Goal: Information Seeking & Learning: Learn about a topic

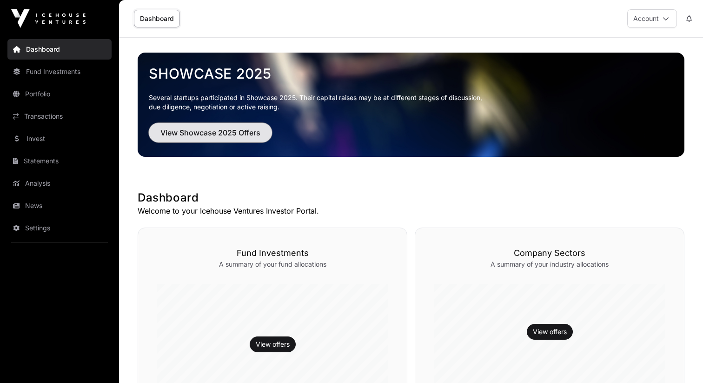
click at [219, 131] on span "View Showcase 2025 Offers" at bounding box center [210, 132] width 100 height 11
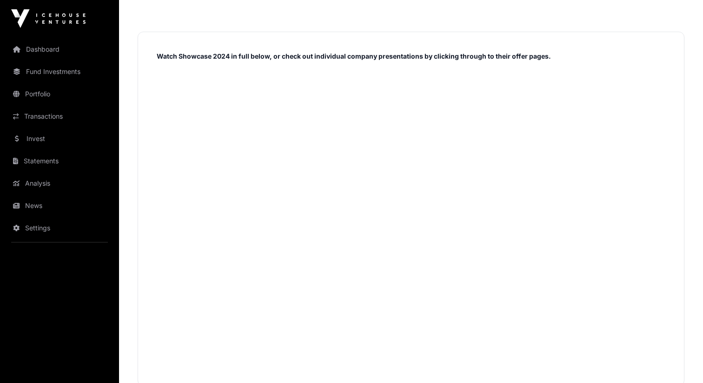
scroll to position [569, 0]
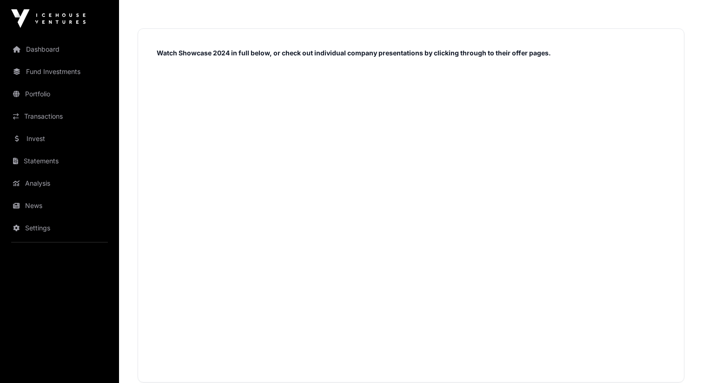
click at [422, 51] on strong "Watch Showcase 2024 in full below, or check out individual company presentation…" at bounding box center [354, 53] width 394 height 8
click at [505, 54] on strong "Watch Showcase 2024 in full below, or check out individual company presentation…" at bounding box center [354, 53] width 394 height 8
click at [509, 55] on strong "Watch Showcase 2024 in full below, or check out individual company presentation…" at bounding box center [354, 53] width 394 height 8
click at [439, 52] on strong "Watch Showcase 2024 in full below, or check out individual company presentation…" at bounding box center [354, 53] width 394 height 8
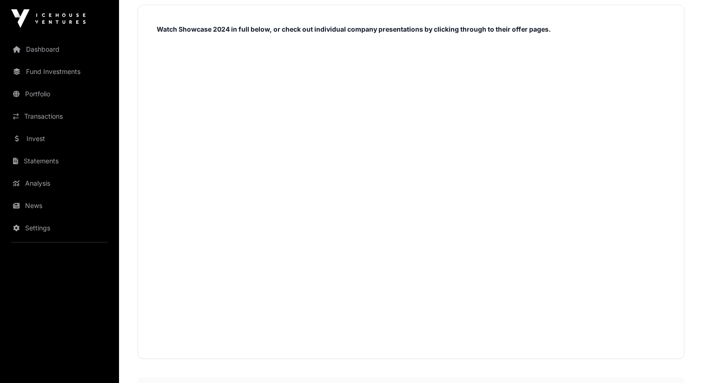
scroll to position [596, 0]
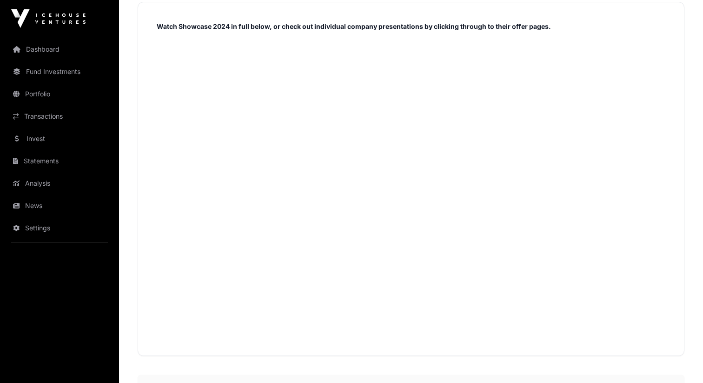
click at [457, 27] on strong "Watch Showcase 2024 in full below, or check out individual company presentation…" at bounding box center [354, 26] width 394 height 8
click at [422, 26] on strong "Watch Showcase 2024 in full below, or check out individual company presentation…" at bounding box center [354, 26] width 394 height 8
click at [496, 26] on strong "Watch Showcase 2024 in full below, or check out individual company presentation…" at bounding box center [354, 26] width 394 height 8
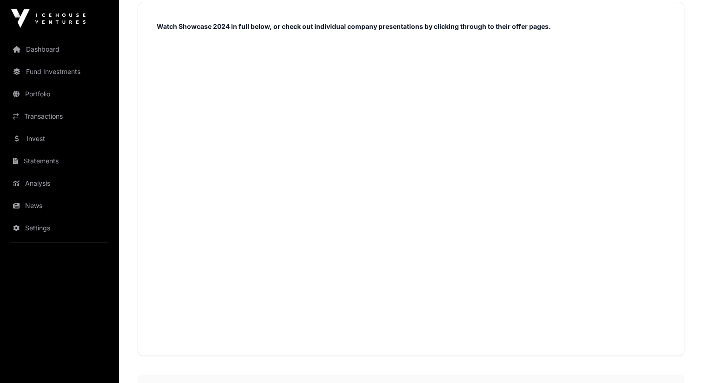
click at [477, 26] on strong "Watch Showcase 2024 in full below, or check out individual company presentation…" at bounding box center [354, 26] width 394 height 8
click at [378, 28] on strong "Watch Showcase 2024 in full below, or check out individual company presentation…" at bounding box center [354, 26] width 394 height 8
click at [525, 25] on strong "Watch Showcase 2024 in full below, or check out individual company presentation…" at bounding box center [354, 26] width 394 height 8
click at [518, 27] on strong "Watch Showcase 2024 in full below, or check out individual company presentation…" at bounding box center [354, 26] width 394 height 8
click at [674, 152] on div "Watch Showcase 2024 in full below, or check out individual company presentation…" at bounding box center [411, 179] width 547 height 354
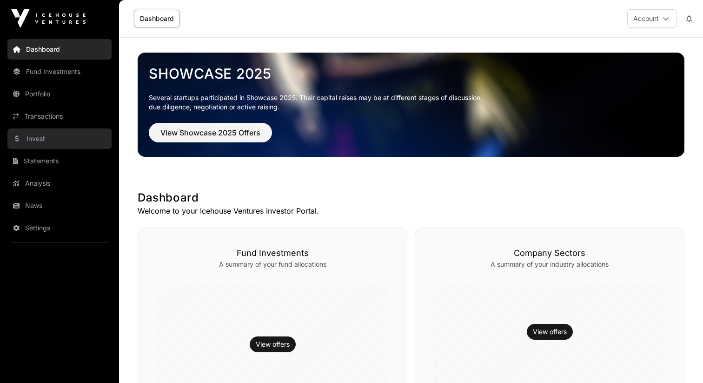
click at [43, 128] on link "Invest" at bounding box center [59, 138] width 104 height 20
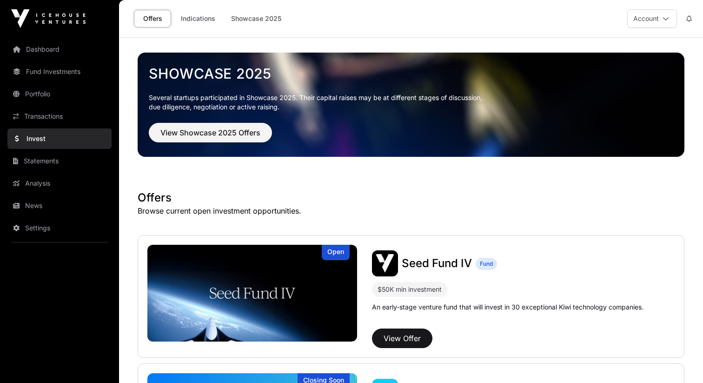
click at [220, 100] on p "Several startups participated in Showcase 2025. Their capital raises may be at …" at bounding box center [411, 102] width 524 height 19
click at [220, 123] on button "View Showcase 2025 Offers" at bounding box center [210, 133] width 123 height 20
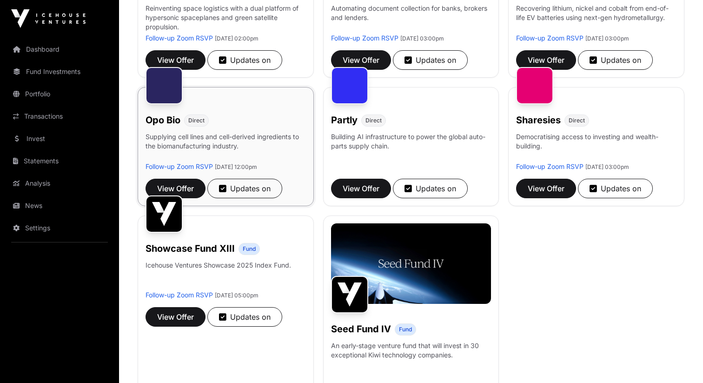
scroll to position [456, 0]
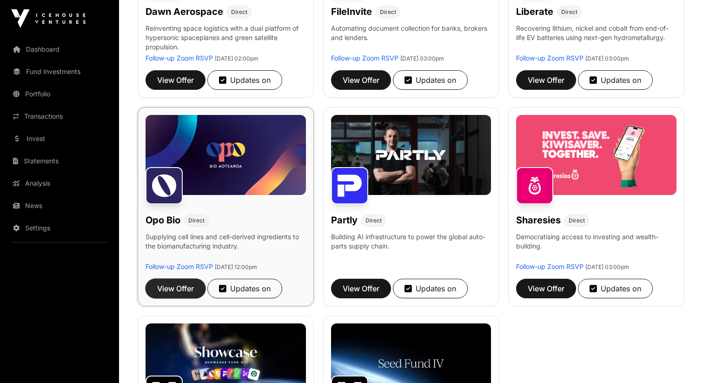
click at [189, 293] on span "View Offer" at bounding box center [175, 288] width 37 height 11
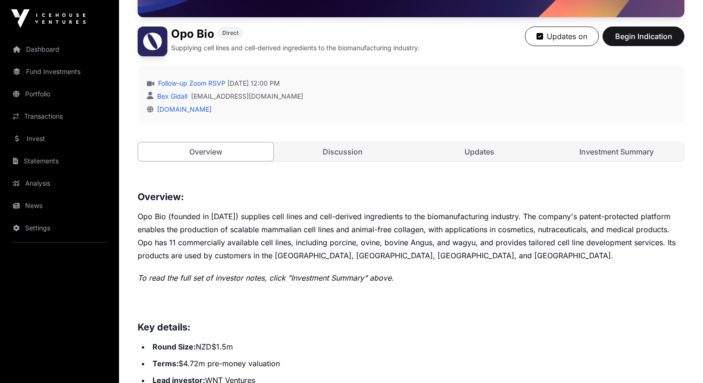
scroll to position [348, 0]
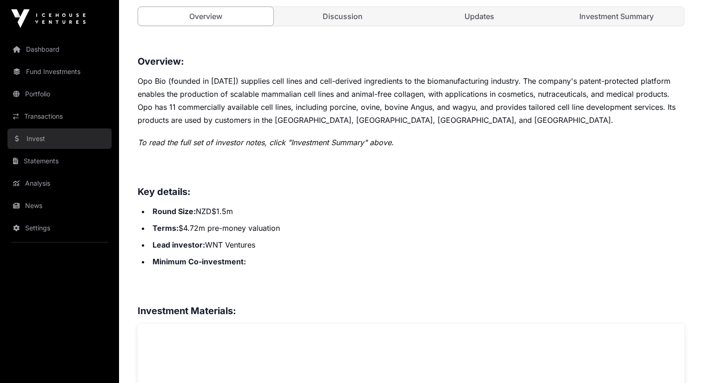
click at [55, 128] on link "Invest" at bounding box center [59, 138] width 104 height 20
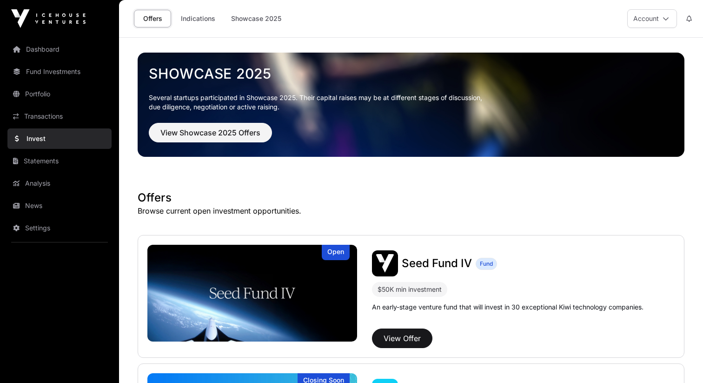
click at [254, 110] on p "Several startups participated in Showcase 2025. Their capital raises may be at …" at bounding box center [411, 102] width 524 height 19
click at [247, 137] on span "View Showcase 2025 Offers" at bounding box center [210, 132] width 100 height 11
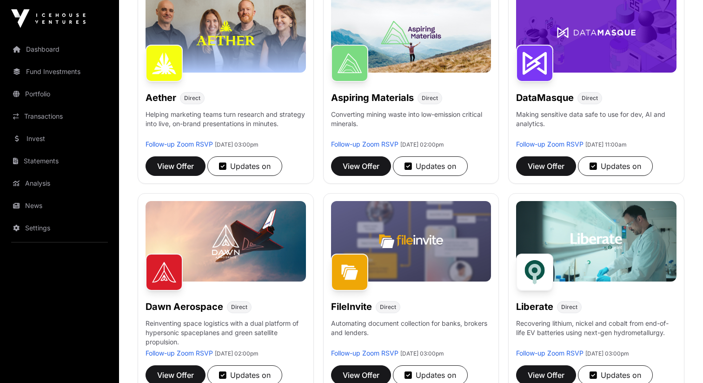
scroll to position [354, 0]
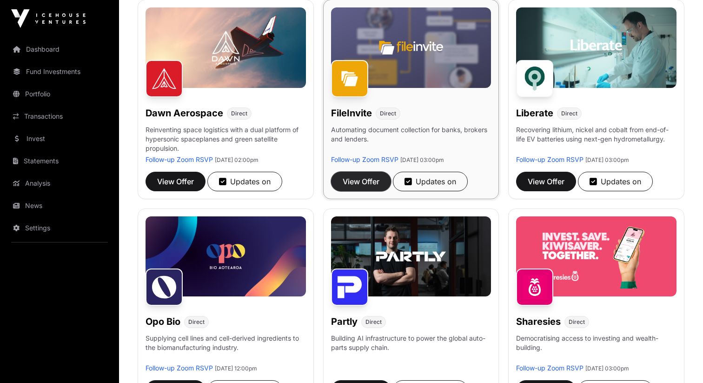
click at [364, 189] on button "View Offer" at bounding box center [361, 182] width 60 height 20
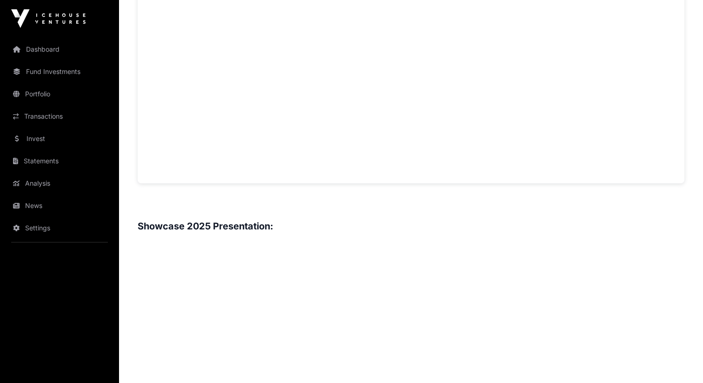
scroll to position [792, 0]
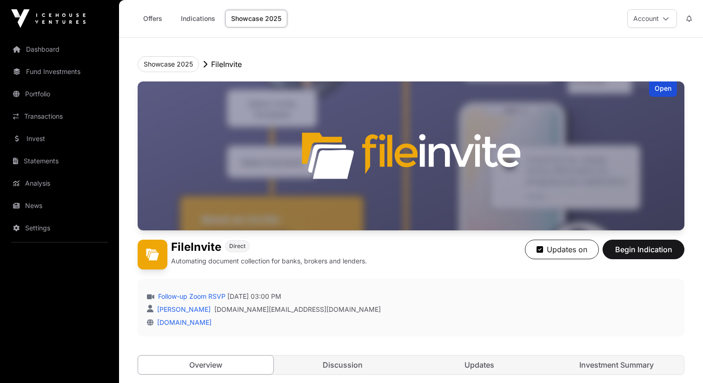
scroll to position [1007, 0]
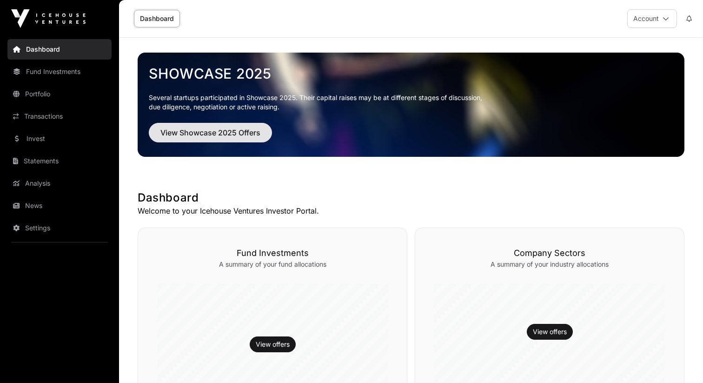
scroll to position [39, 0]
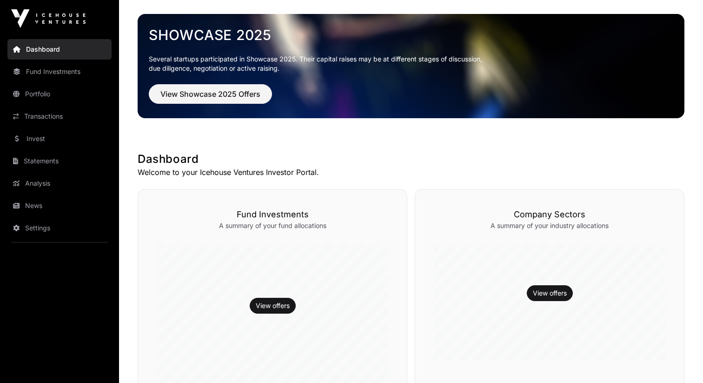
click at [188, 73] on div "Showcase 2025 Several startups participated in Showcase 2025. Their capital rai…" at bounding box center [411, 65] width 532 height 91
click at [199, 86] on button "View Showcase 2025 Offers" at bounding box center [210, 94] width 123 height 20
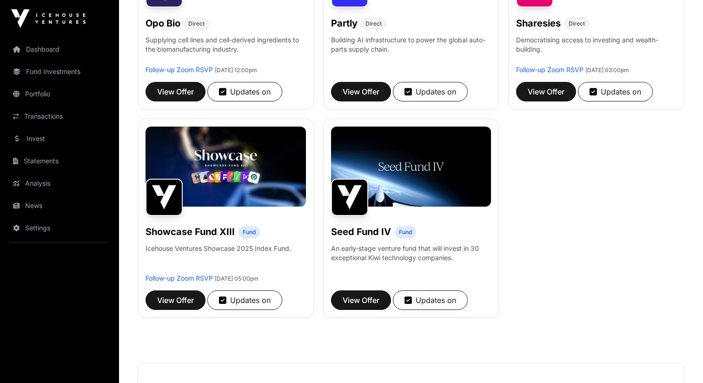
scroll to position [659, 0]
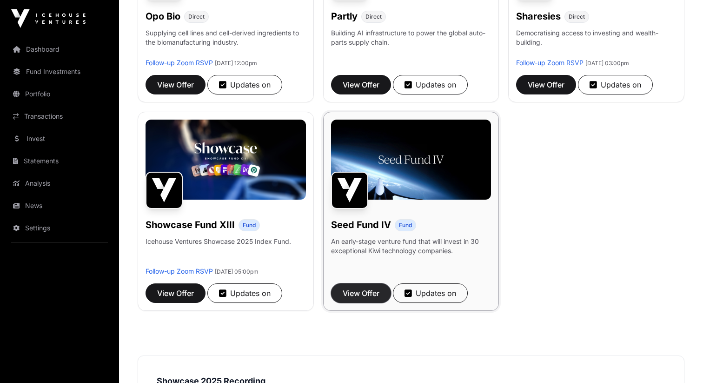
click at [356, 288] on span "View Offer" at bounding box center [361, 292] width 37 height 11
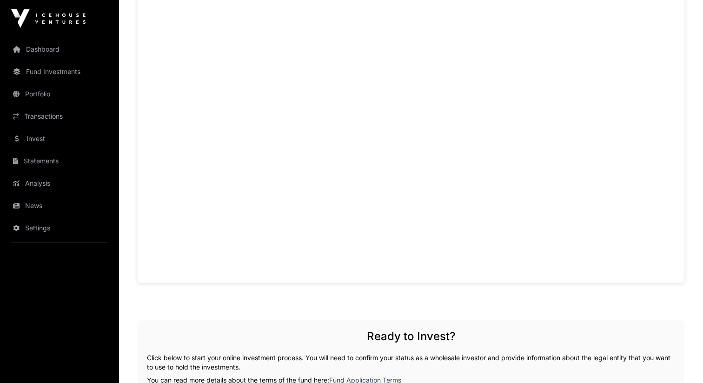
scroll to position [618, 0]
